Goal: Complete application form

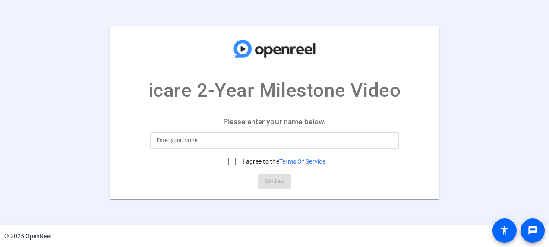
click at [254, 142] on input at bounding box center [275, 140] width 236 height 10
type input "N"
type input "Nath"
click at [246, 157] on label "I agree to the Terms Of Service" at bounding box center [283, 161] width 85 height 9
click at [241, 157] on input "I agree to the Terms Of Service" at bounding box center [232, 161] width 17 height 17
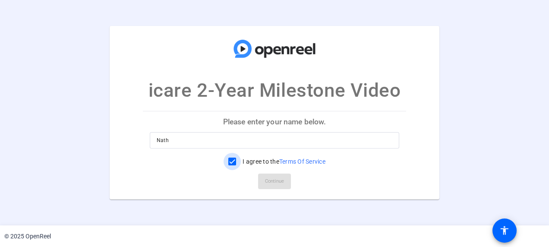
checkbox input "true"
click at [275, 180] on span "Continue" at bounding box center [274, 181] width 19 height 13
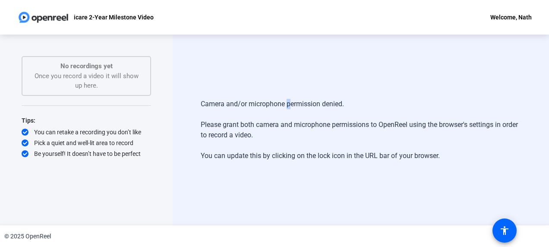
drag, startPoint x: 387, startPoint y: 5, endPoint x: 287, endPoint y: 100, distance: 138.3
click at [287, 100] on div "Camera and/or microphone permission denied. Please grant both camera and microp…" at bounding box center [361, 129] width 320 height 79
click at [249, 128] on div "Camera and/or microphone permission denied. Please grant both camera and microp…" at bounding box center [361, 129] width 320 height 79
